Goal: Information Seeking & Learning: Learn about a topic

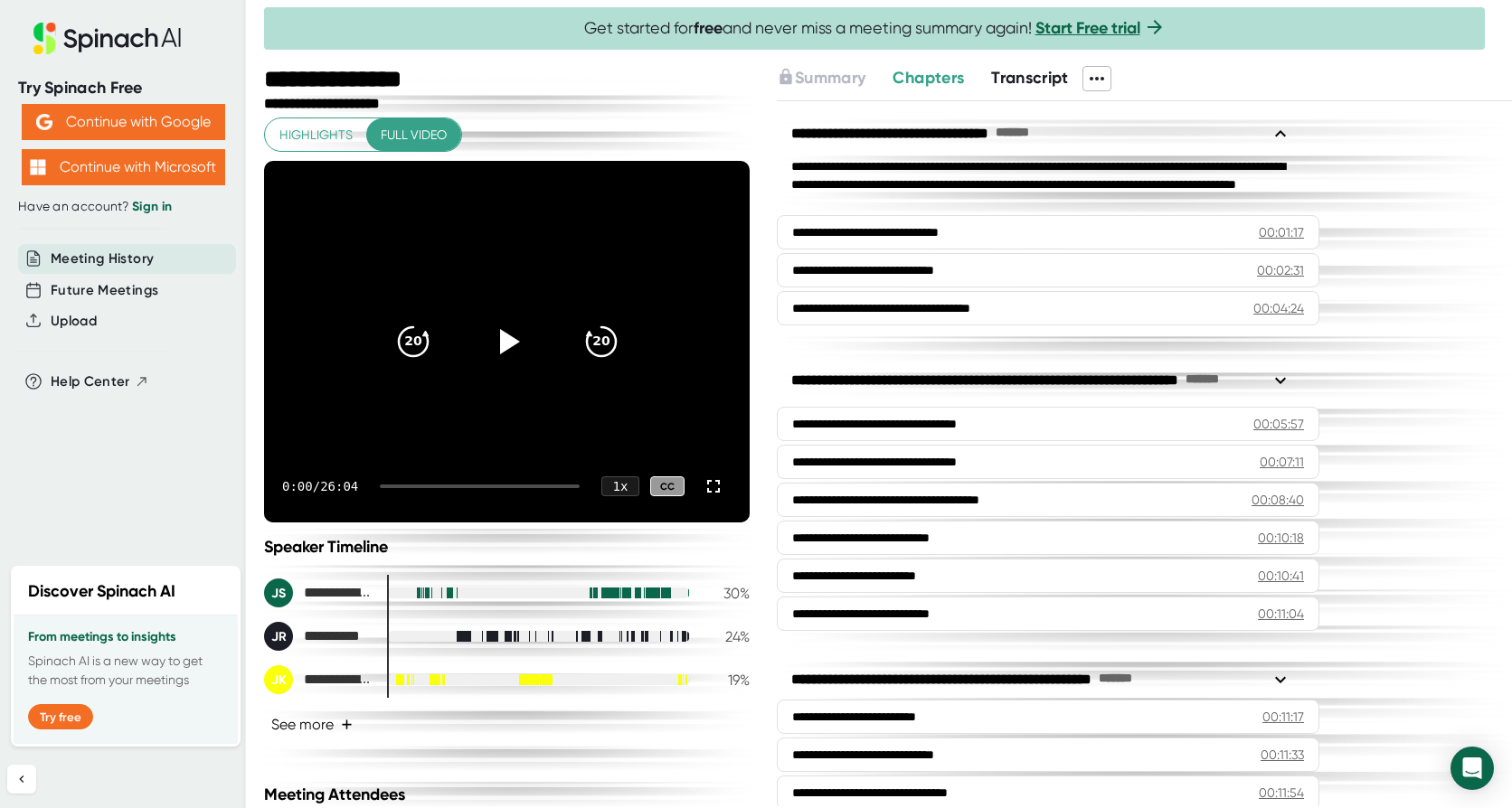
click at [318, 725] on button "See more +" at bounding box center [311, 725] width 95 height 32
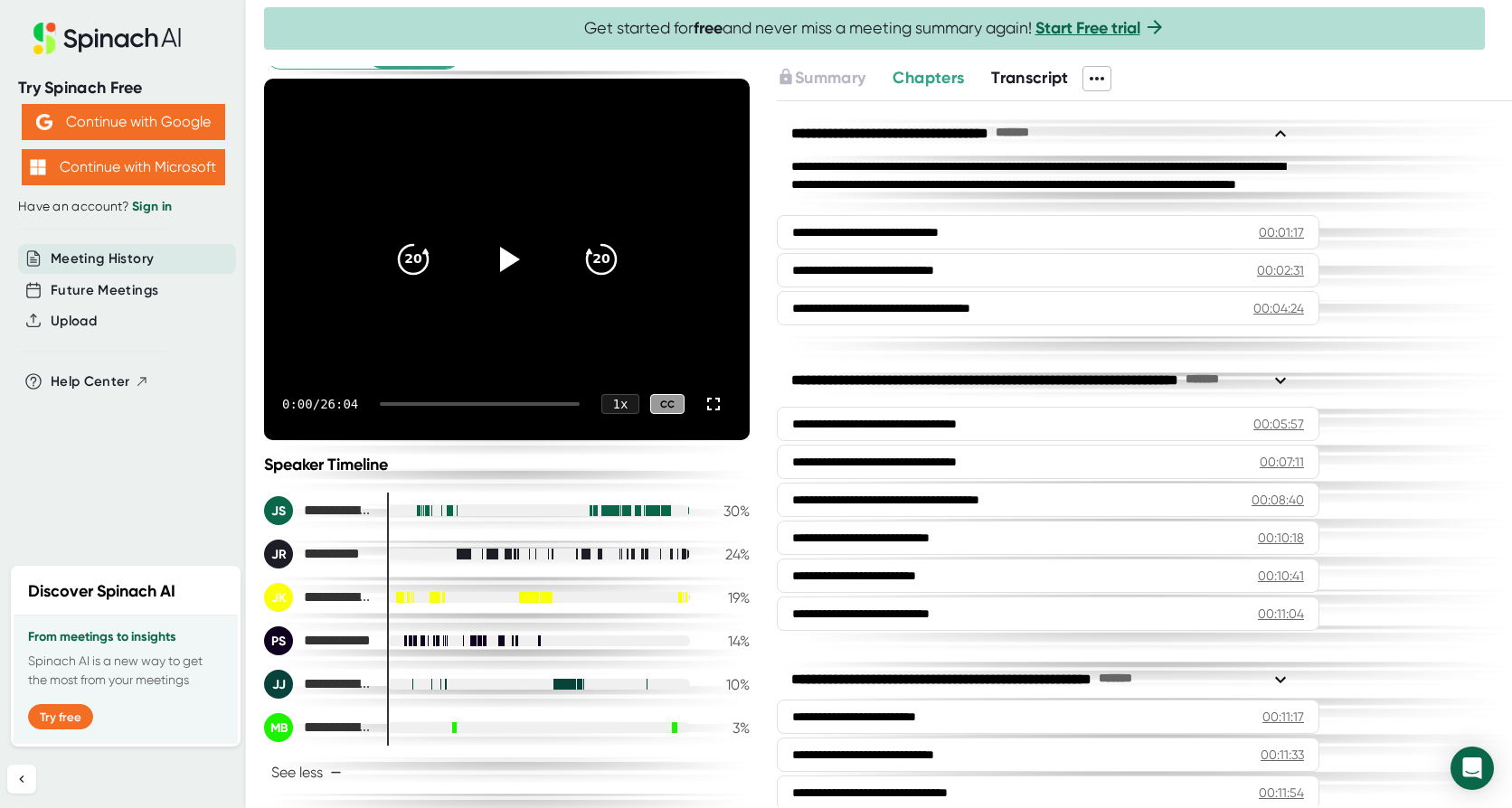
scroll to position [180, 0]
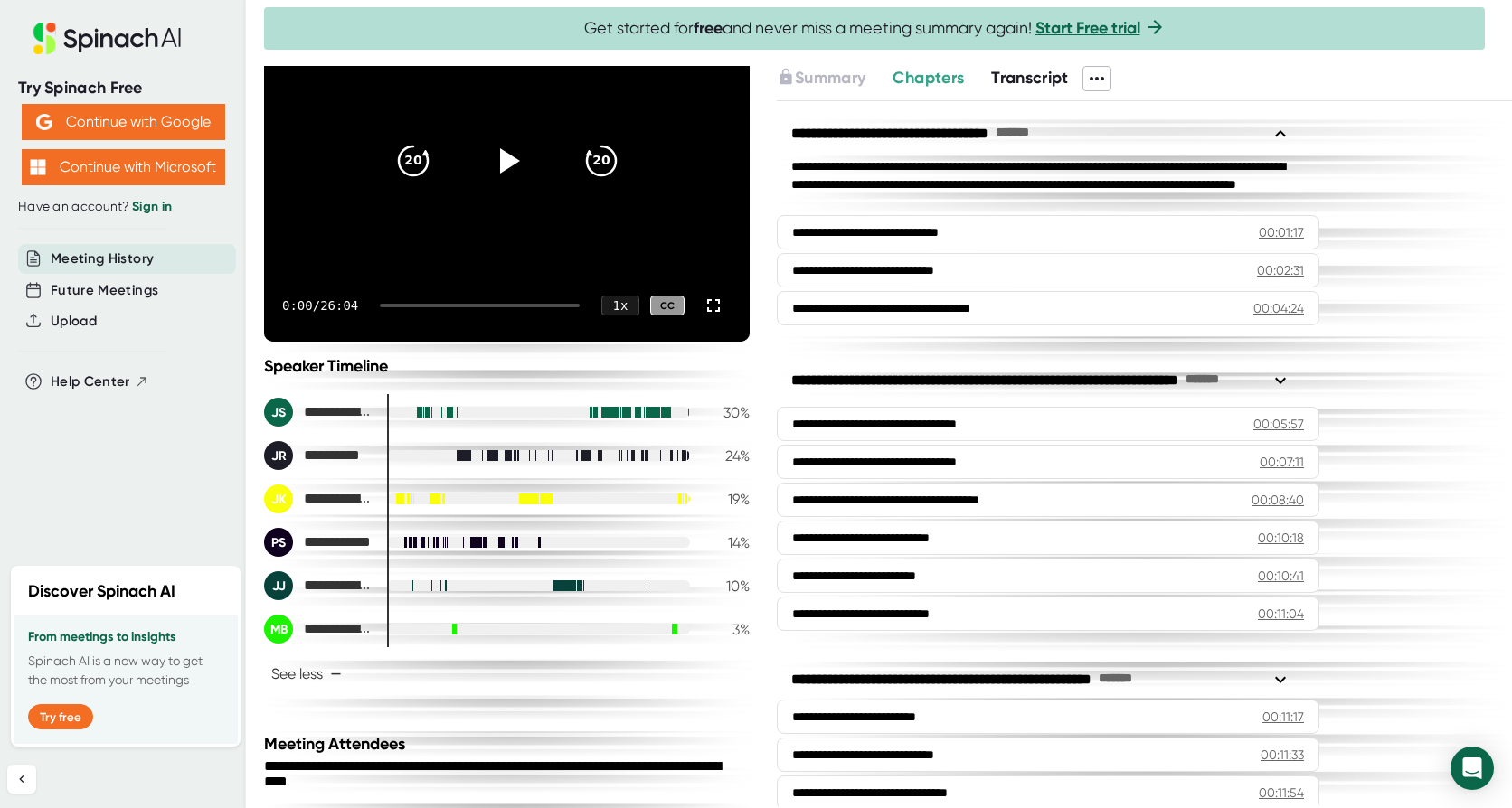
click at [558, 585] on div at bounding box center [558, 586] width 1 height 13
click at [430, 587] on div at bounding box center [539, 586] width 303 height 11
click at [423, 547] on div at bounding box center [423, 542] width 0 height 13
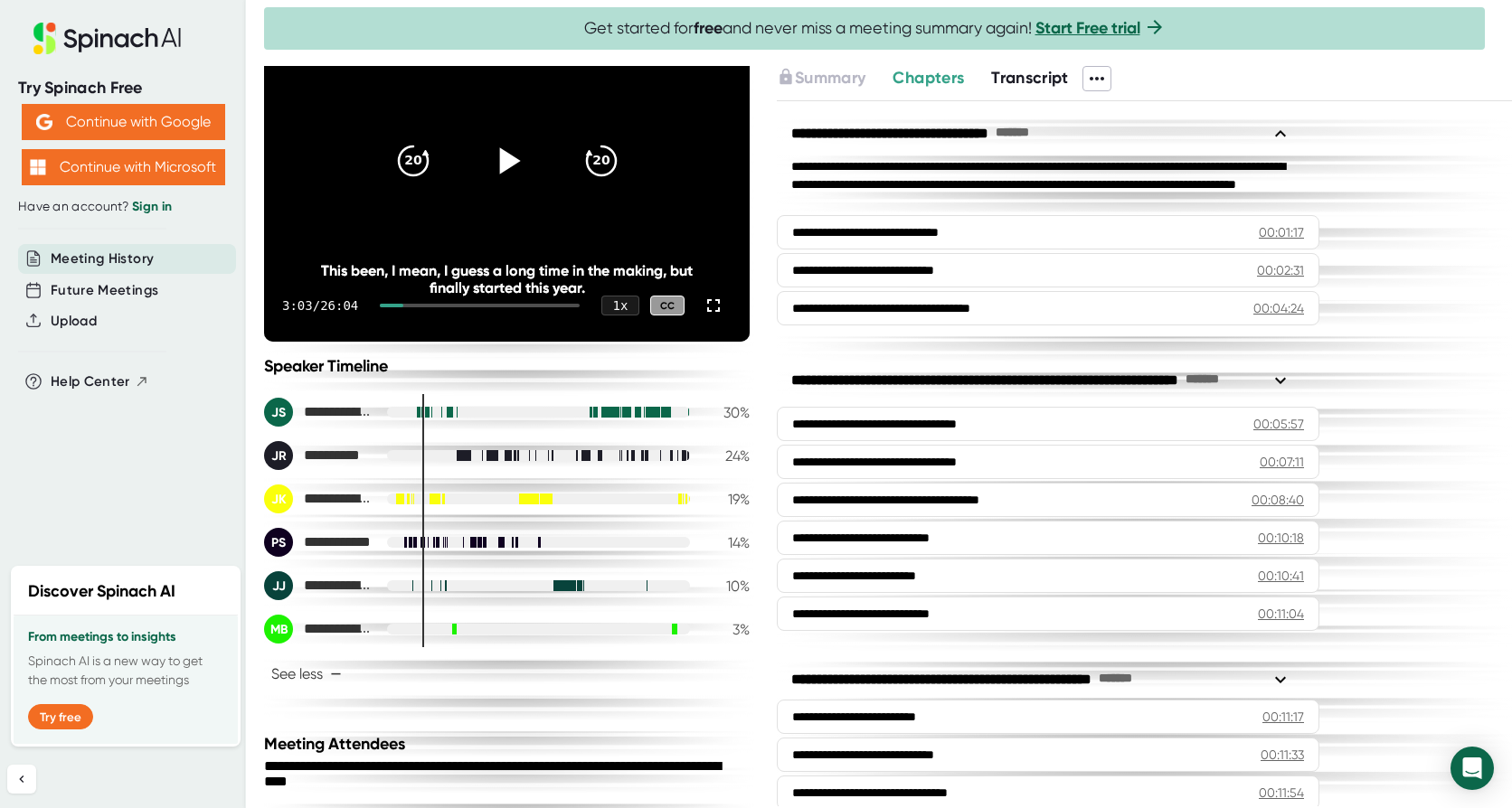
click at [513, 147] on icon at bounding box center [506, 161] width 45 height 45
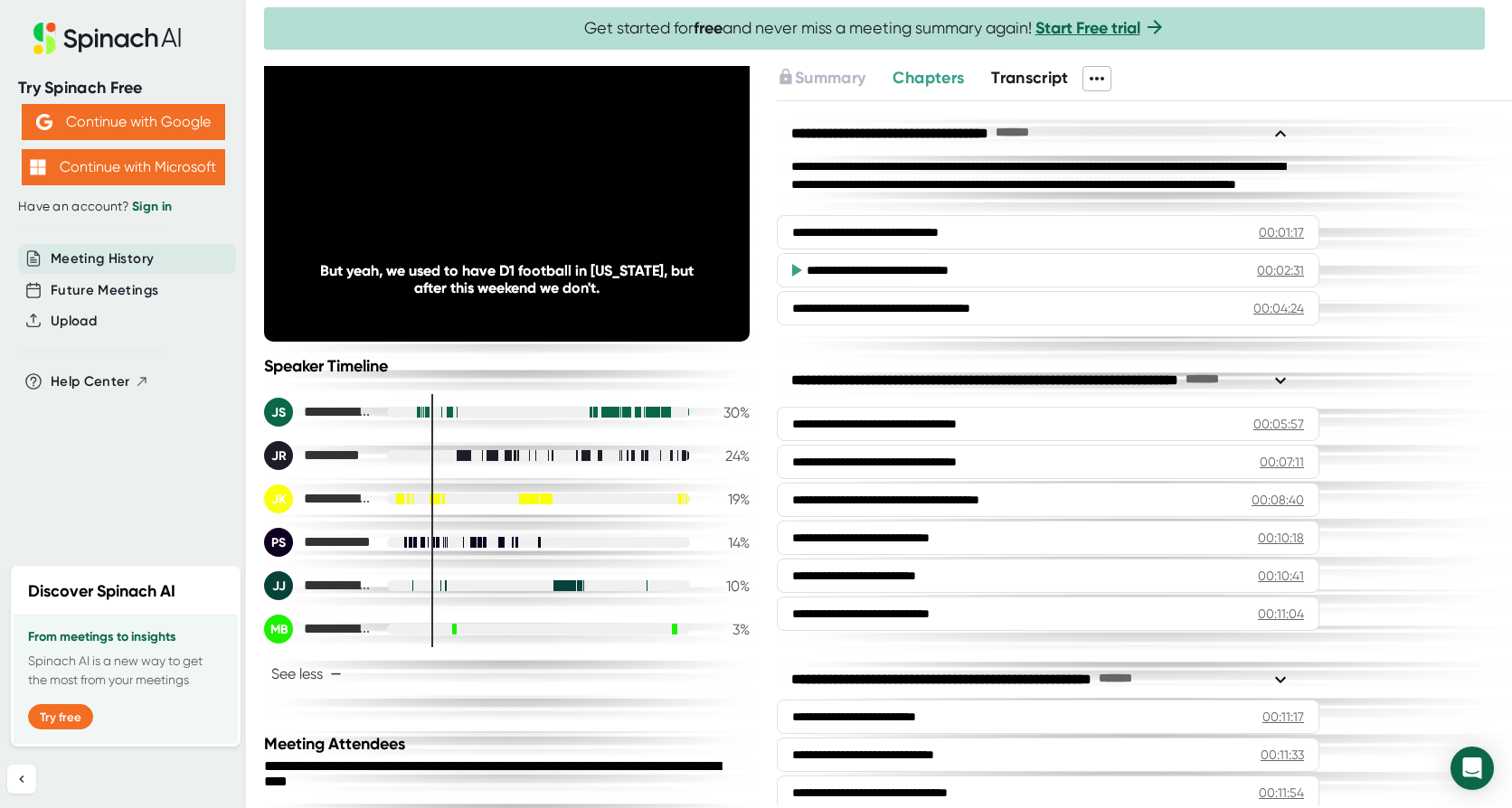
click at [412, 589] on div at bounding box center [412, 586] width 1 height 13
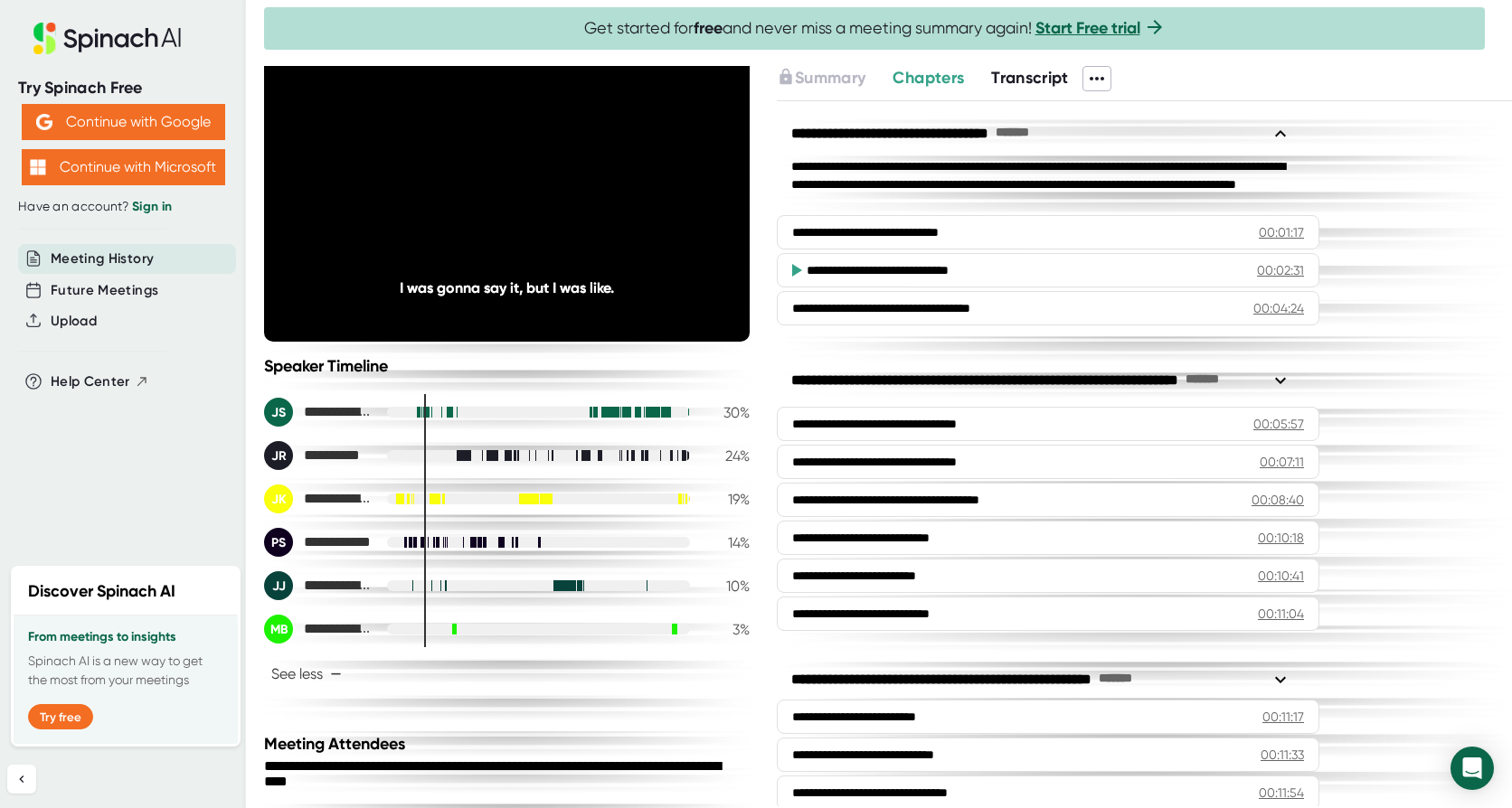
click at [431, 587] on div at bounding box center [431, 586] width 0 height 13
click at [440, 587] on div at bounding box center [440, 586] width 0 height 11
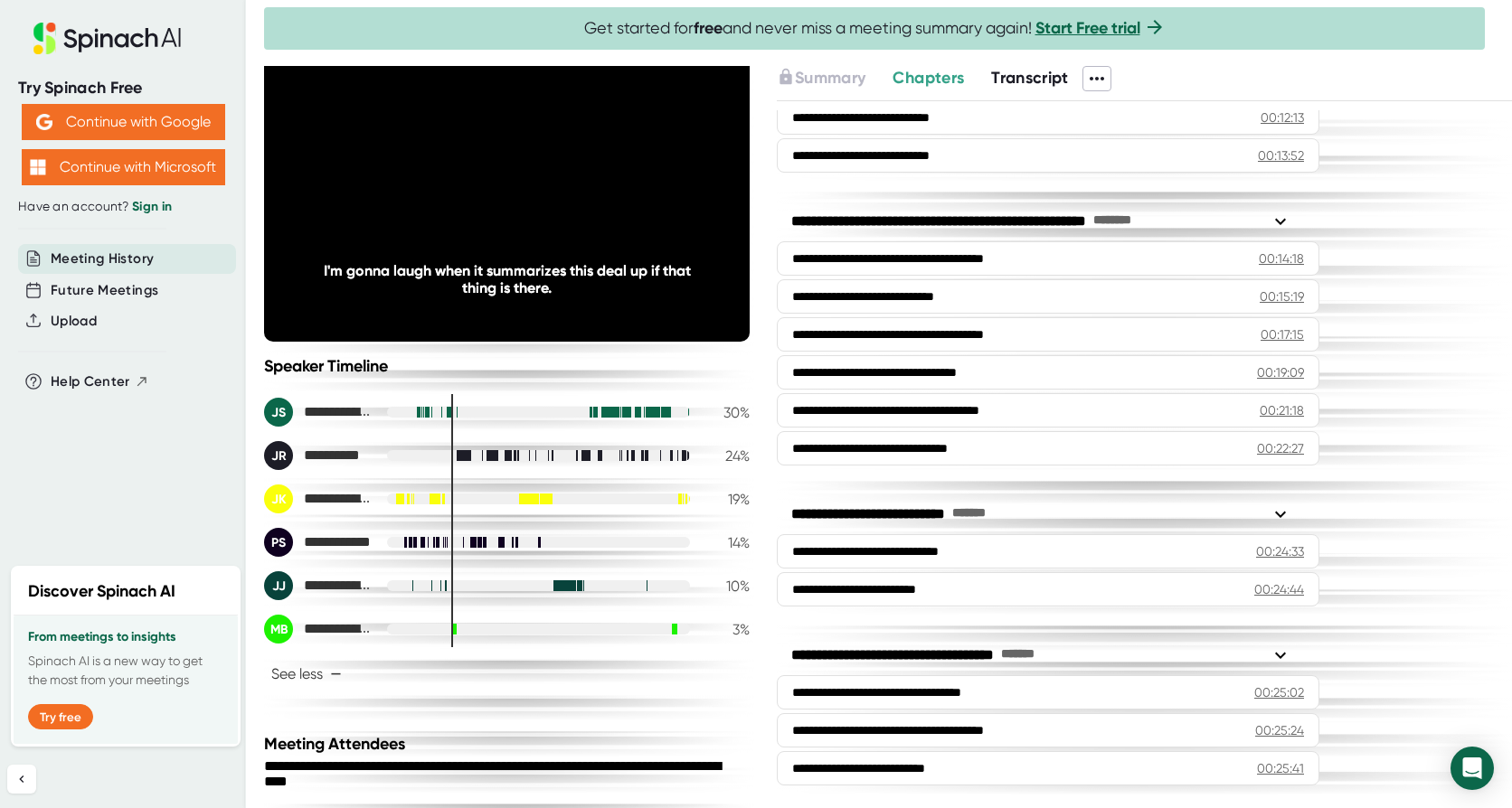
scroll to position [756, 0]
